Goal: Task Accomplishment & Management: Complete application form

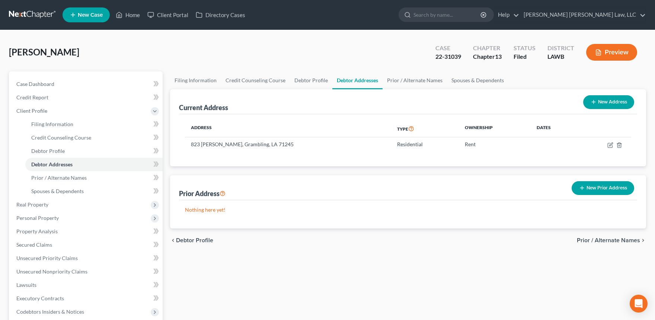
click at [24, 8] on link at bounding box center [33, 14] width 48 height 13
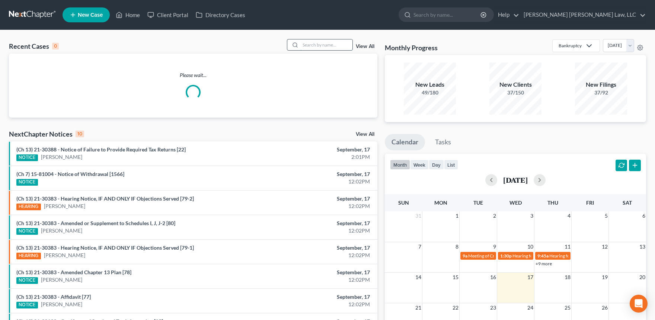
click at [328, 46] on input "search" at bounding box center [327, 44] width 52 height 11
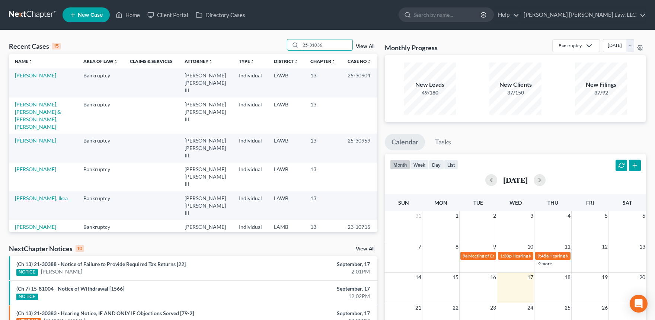
type input "25-31036"
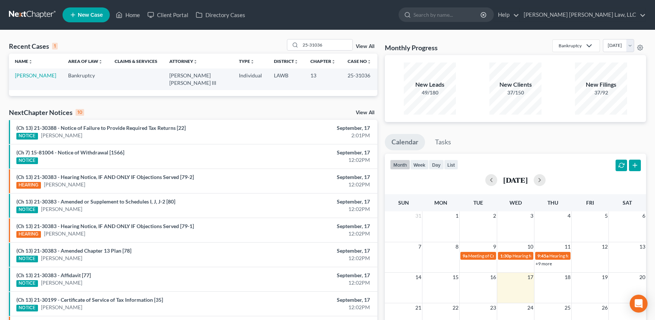
click at [27, 72] on td "[PERSON_NAME]" at bounding box center [35, 79] width 53 height 21
click at [26, 75] on link "[PERSON_NAME]" at bounding box center [35, 75] width 41 height 6
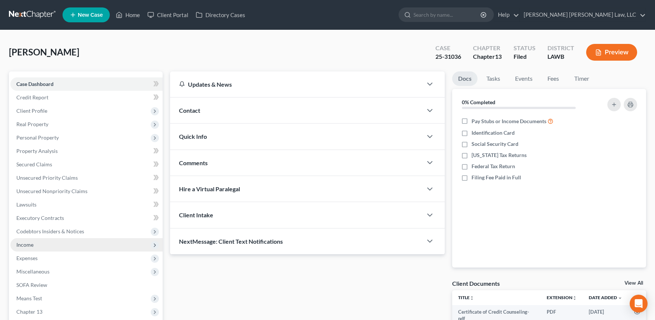
click at [31, 242] on span "Income" at bounding box center [24, 245] width 17 height 6
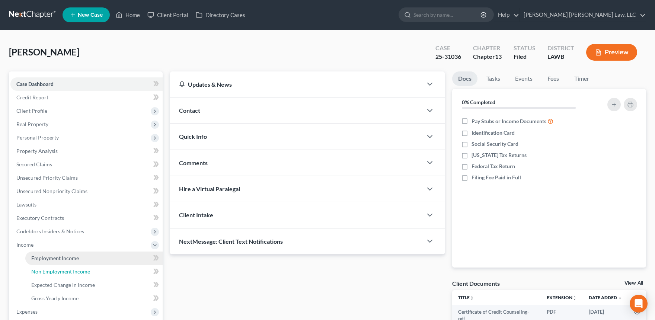
click at [36, 265] on link "Non Employment Income" at bounding box center [93, 271] width 137 height 13
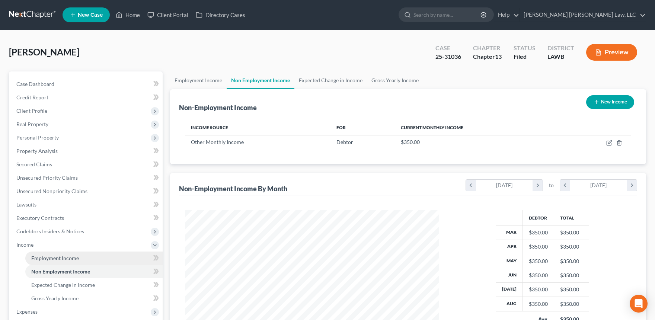
click at [38, 261] on span "Employment Income" at bounding box center [55, 258] width 48 height 6
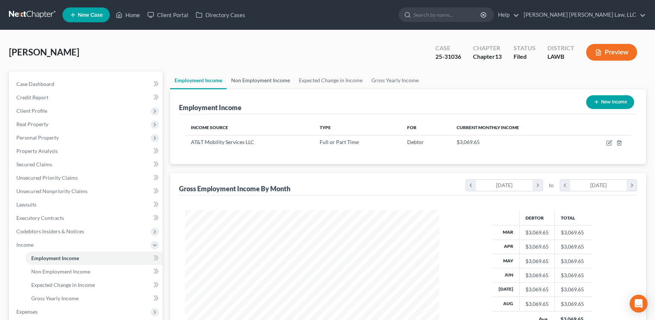
click at [284, 80] on link "Non Employment Income" at bounding box center [261, 81] width 68 height 18
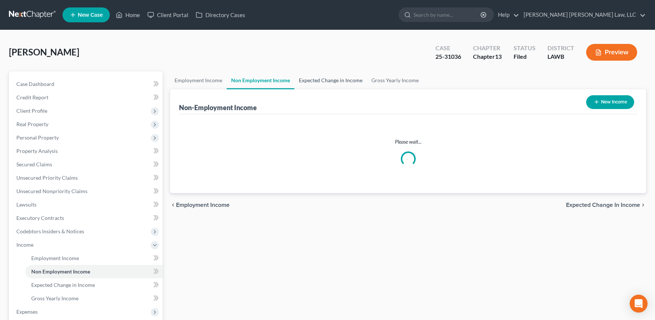
click at [363, 81] on link "Expected Change in Income" at bounding box center [331, 81] width 73 height 18
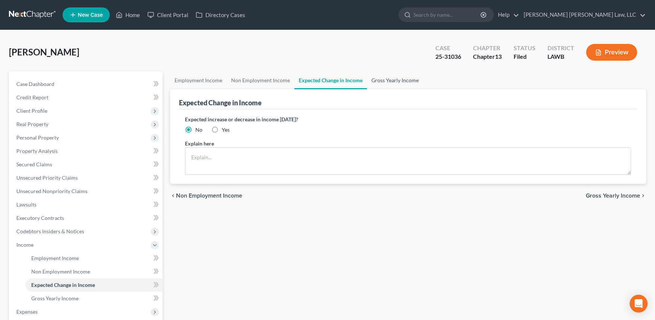
click at [380, 73] on link "Gross Yearly Income" at bounding box center [395, 81] width 56 height 18
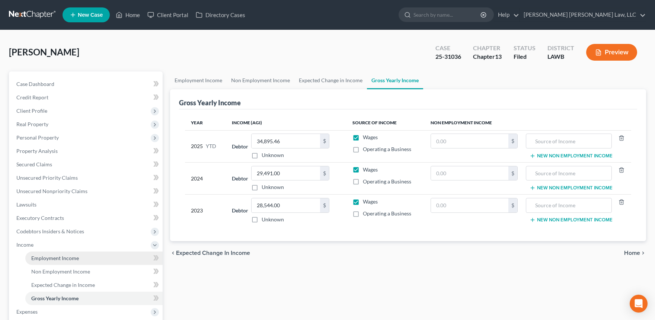
click at [55, 254] on link "Employment Income" at bounding box center [93, 258] width 137 height 13
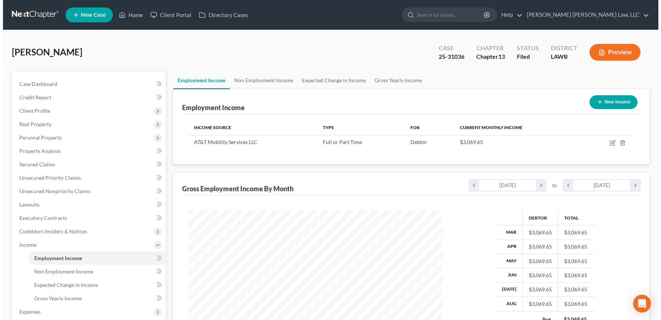
scroll to position [133, 269]
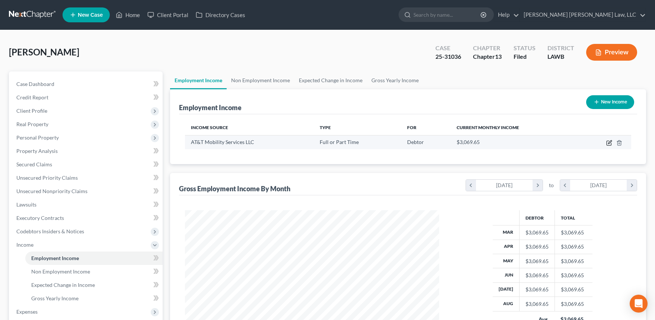
click at [607, 144] on icon "button" at bounding box center [610, 143] width 6 height 6
select select "0"
select select "10"
select select "2"
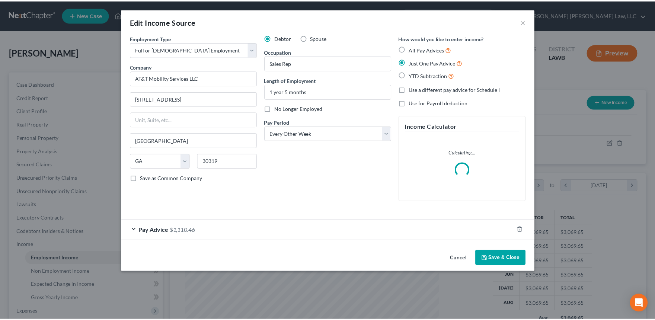
scroll to position [133, 272]
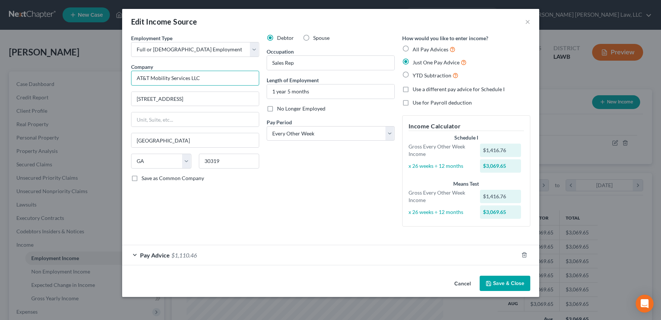
drag, startPoint x: 222, startPoint y: 74, endPoint x: 107, endPoint y: 74, distance: 115.5
click at [107, 74] on div "Edit Income Source × Employment Type * Select Full or [DEMOGRAPHIC_DATA] Employ…" at bounding box center [330, 160] width 661 height 320
click at [465, 286] on button "Cancel" at bounding box center [462, 284] width 28 height 15
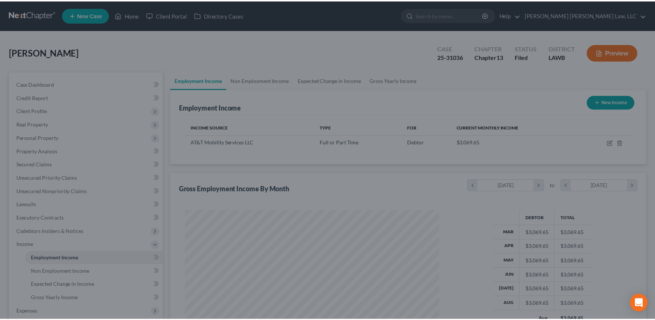
scroll to position [372296, 372160]
